Goal: Manage account settings

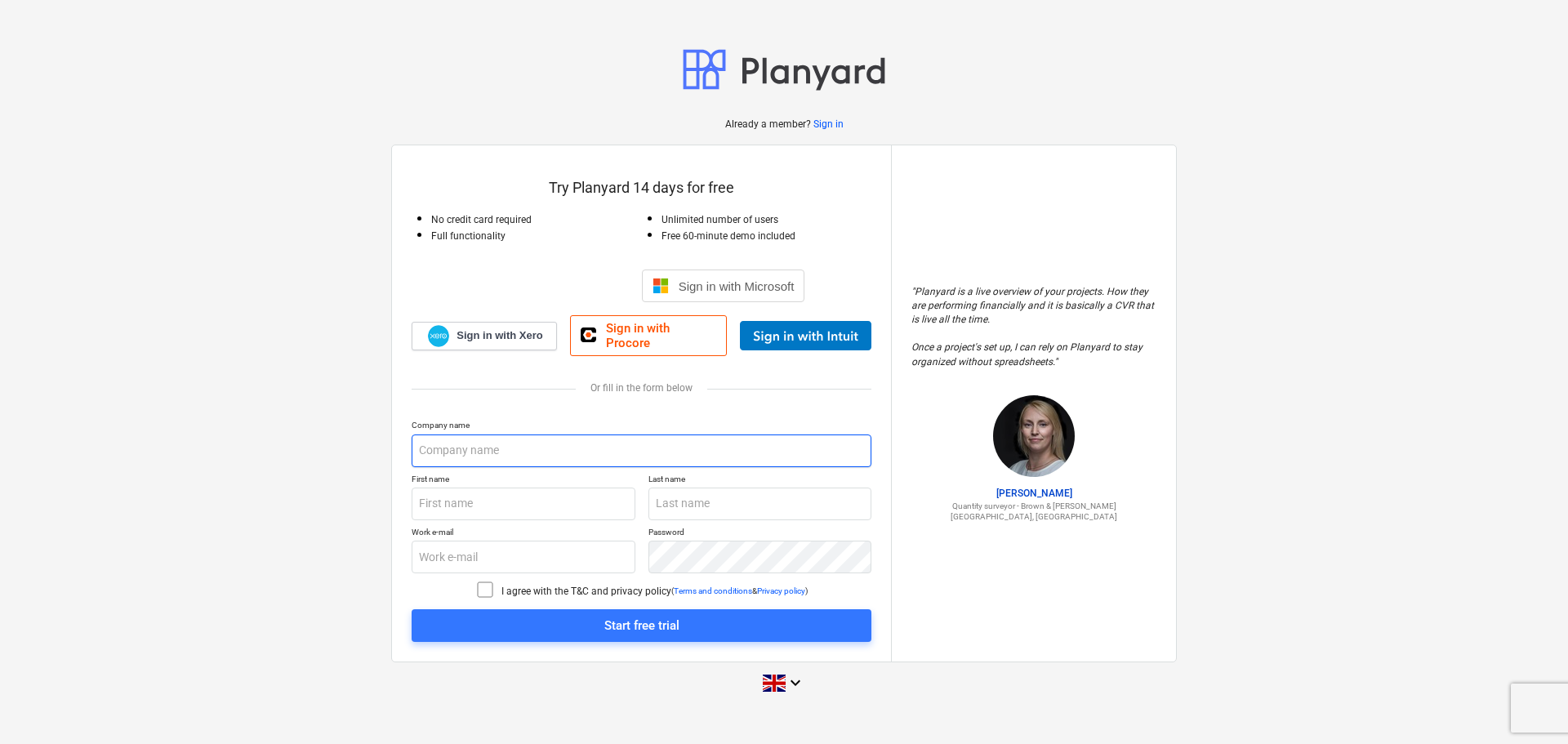
click at [515, 450] on input "text" at bounding box center [642, 451] width 460 height 33
click at [826, 129] on p "Sign in" at bounding box center [828, 125] width 30 height 14
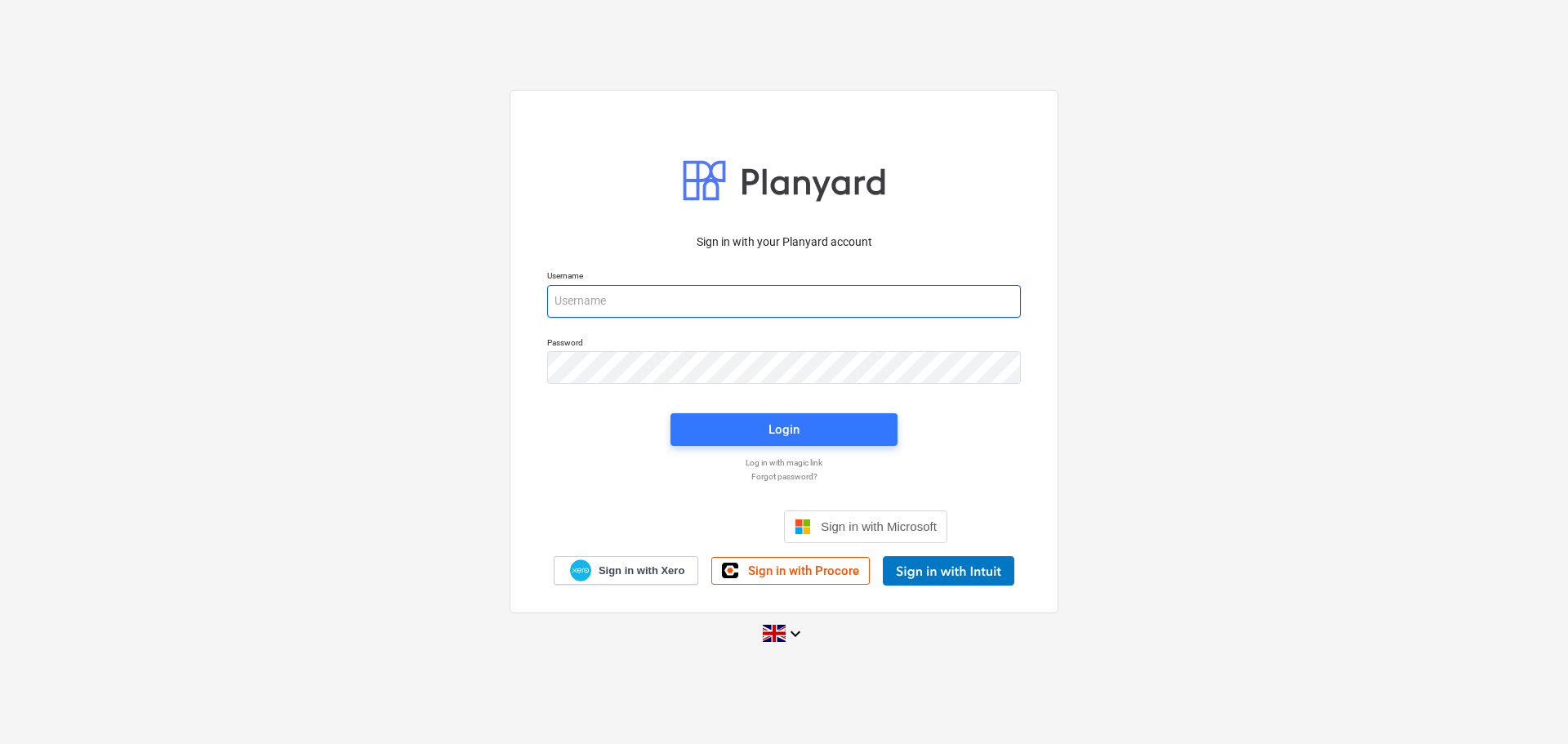
click at [700, 298] on input "email" at bounding box center [784, 301] width 474 height 33
click at [679, 288] on input "joanne.meese" at bounding box center [784, 301] width 474 height 33
type input "joanne.meese@purerenewables.co.uk"
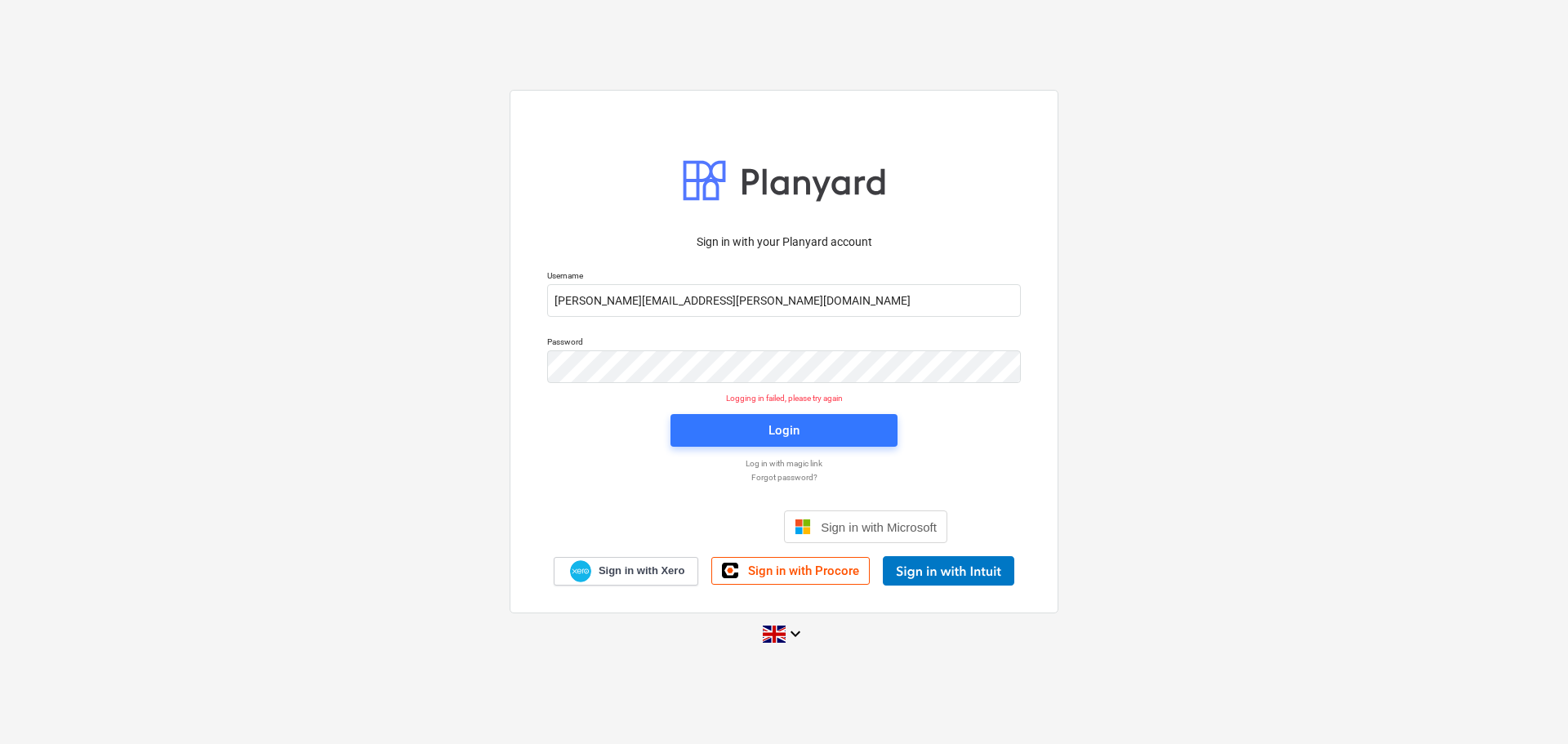
click at [789, 466] on p "Log in with magic link" at bounding box center [784, 463] width 490 height 10
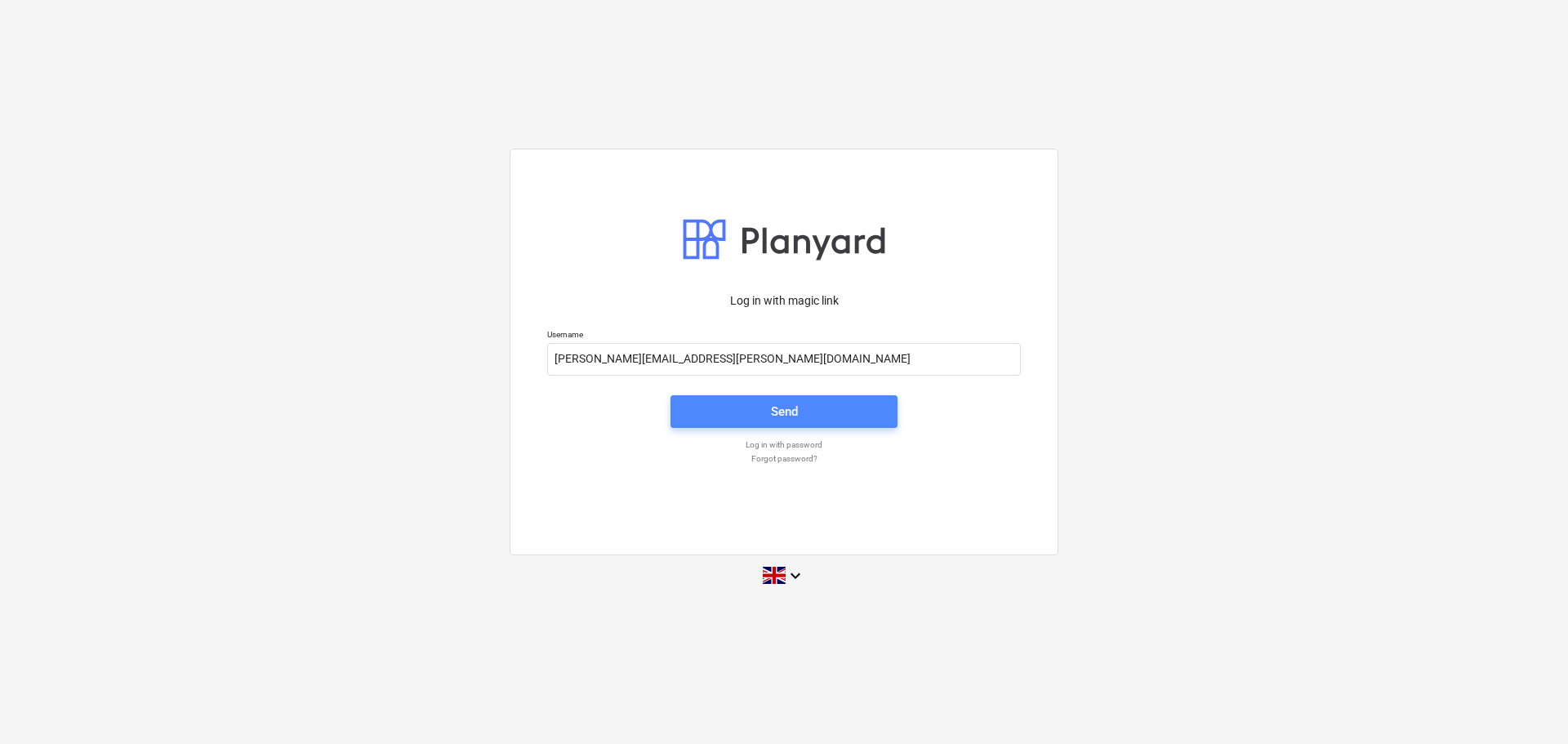
click at [789, 413] on div "Send" at bounding box center [784, 411] width 27 height 21
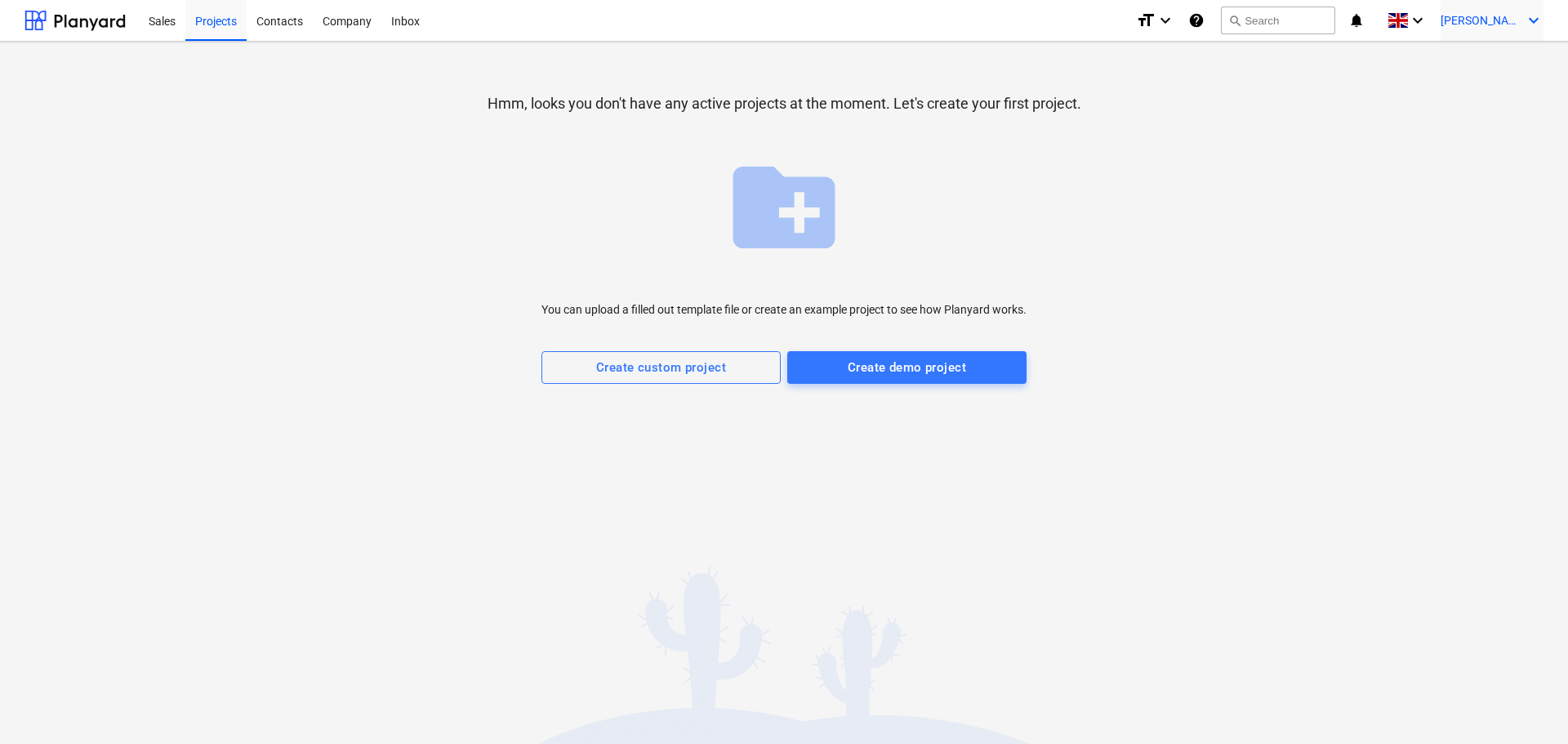
click at [1504, 15] on span "[PERSON_NAME]" at bounding box center [1482, 20] width 82 height 13
click at [1484, 60] on div "Settings" at bounding box center [1495, 64] width 98 height 26
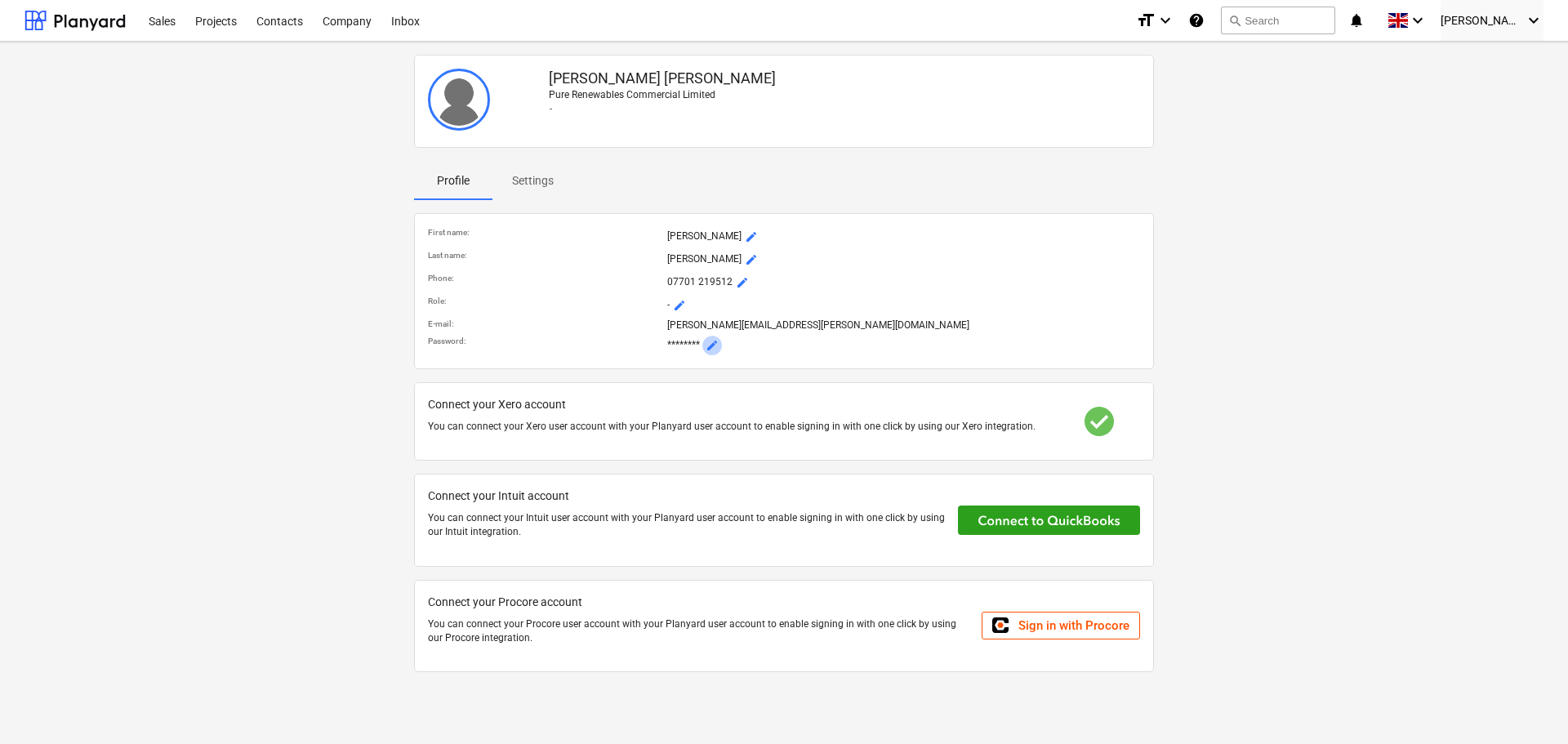
click at [713, 347] on span "mode_edit" at bounding box center [712, 345] width 13 height 13
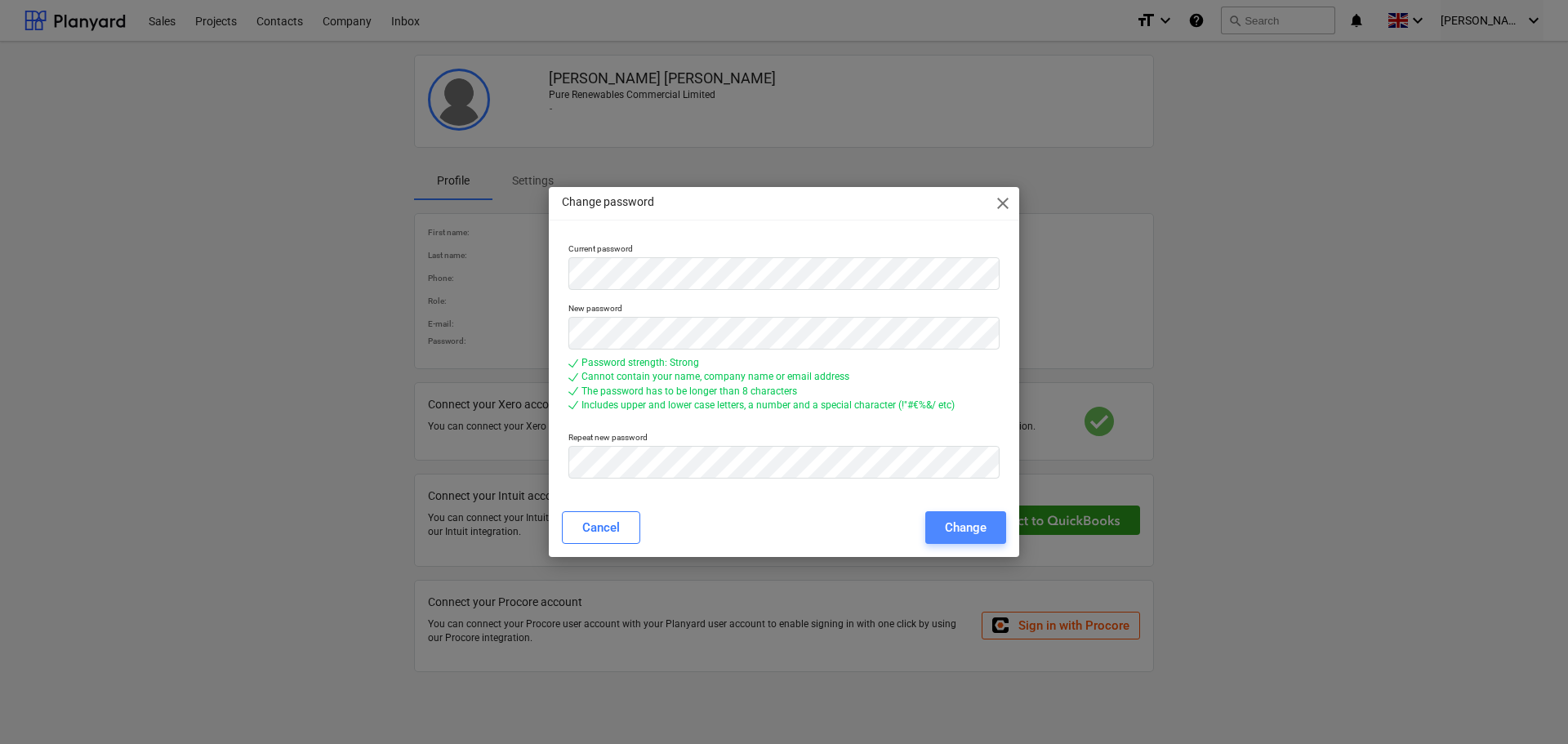
click at [976, 524] on div "Change" at bounding box center [966, 528] width 42 height 21
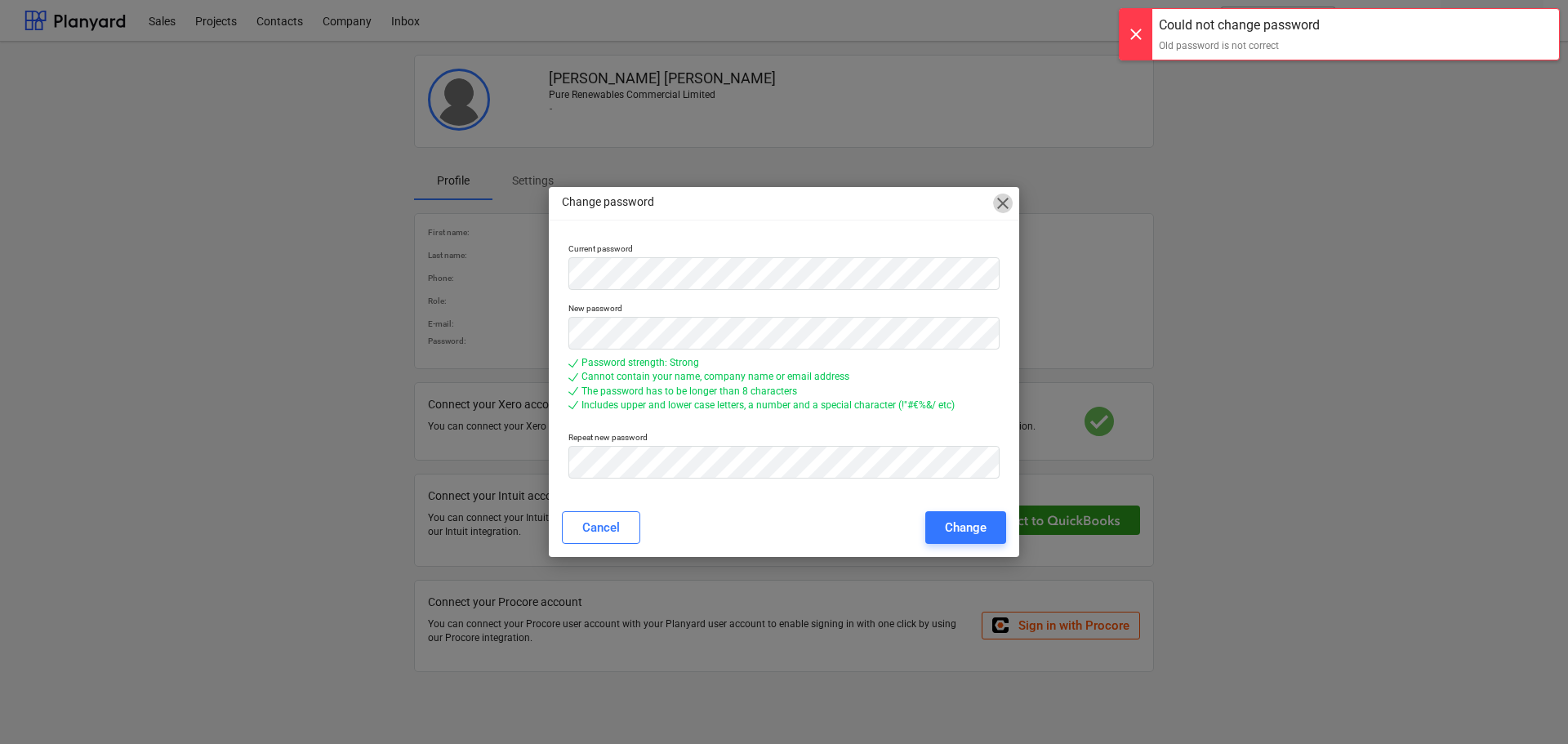
click at [1003, 210] on span "close" at bounding box center [1003, 203] width 20 height 20
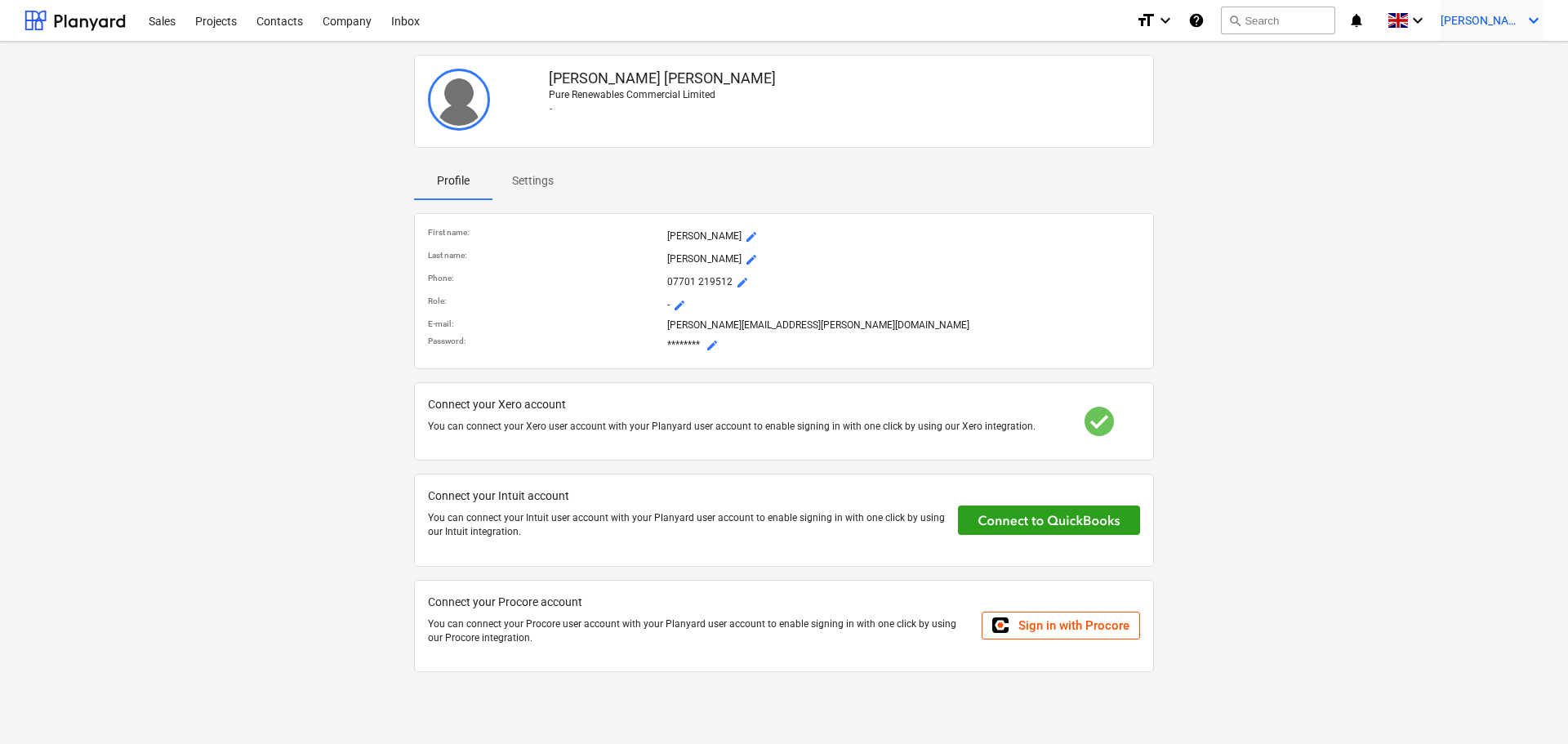
click at [1509, 24] on span "[PERSON_NAME]" at bounding box center [1482, 20] width 82 height 13
click at [1032, 152] on div at bounding box center [784, 372] width 1568 height 744
click at [710, 343] on span "mode_edit" at bounding box center [712, 345] width 13 height 13
